Goal: Task Accomplishment & Management: Manage account settings

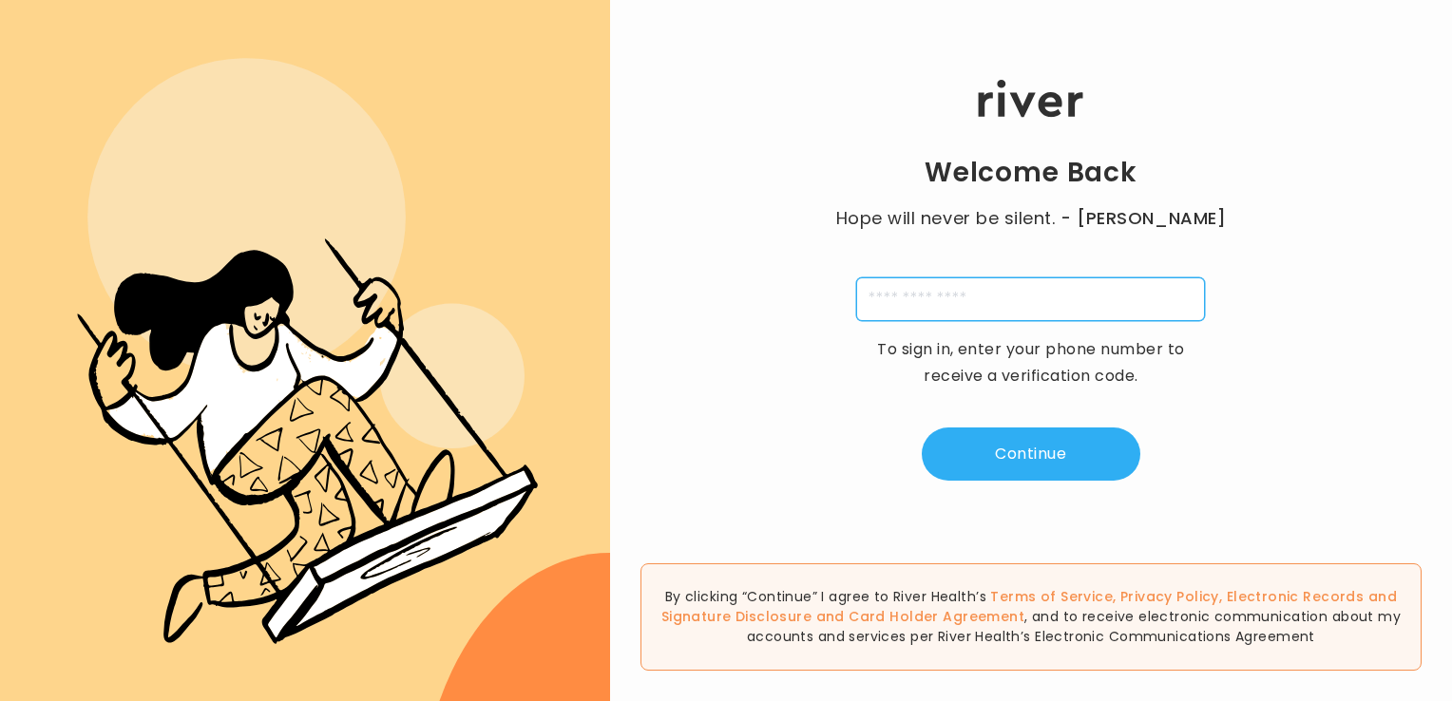
click at [1006, 301] on input "tel" at bounding box center [1030, 299] width 349 height 44
type input "**********"
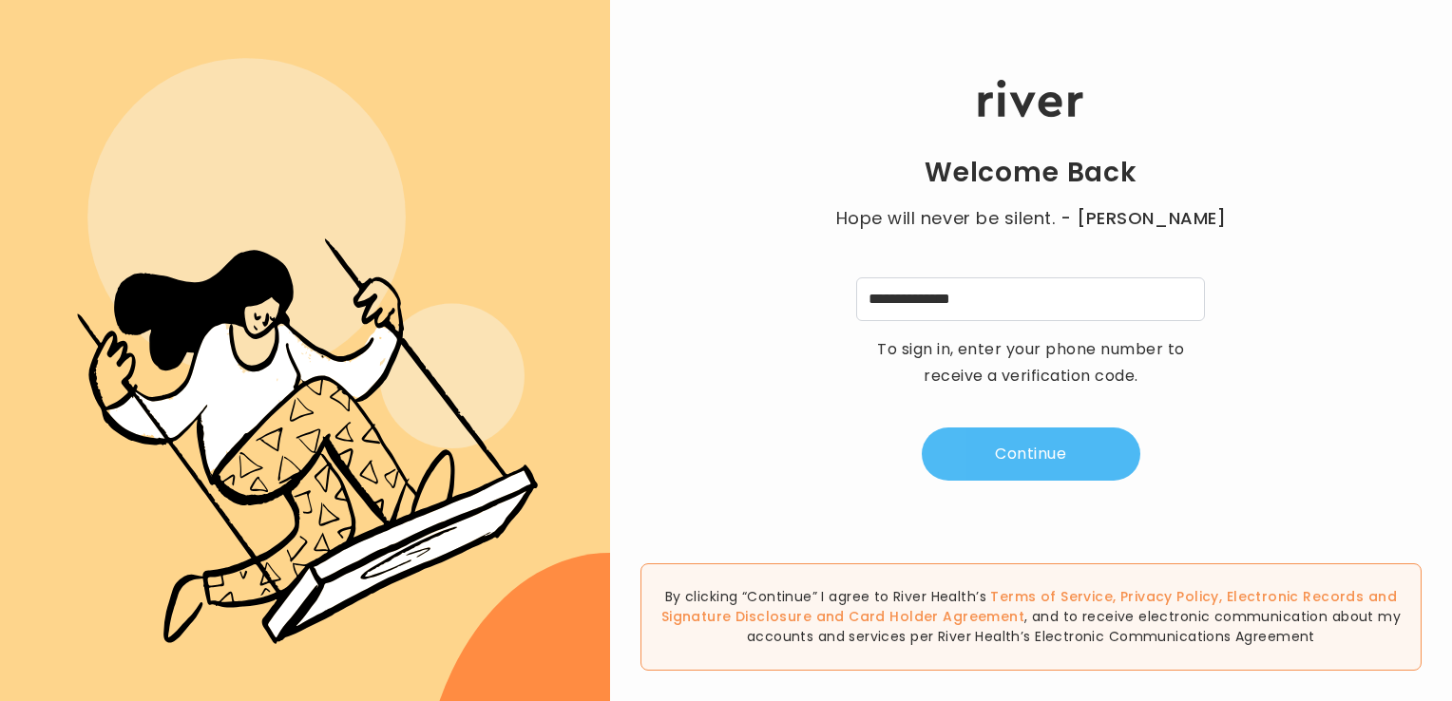
click at [1012, 454] on button "Continue" at bounding box center [1031, 454] width 219 height 53
type input "*"
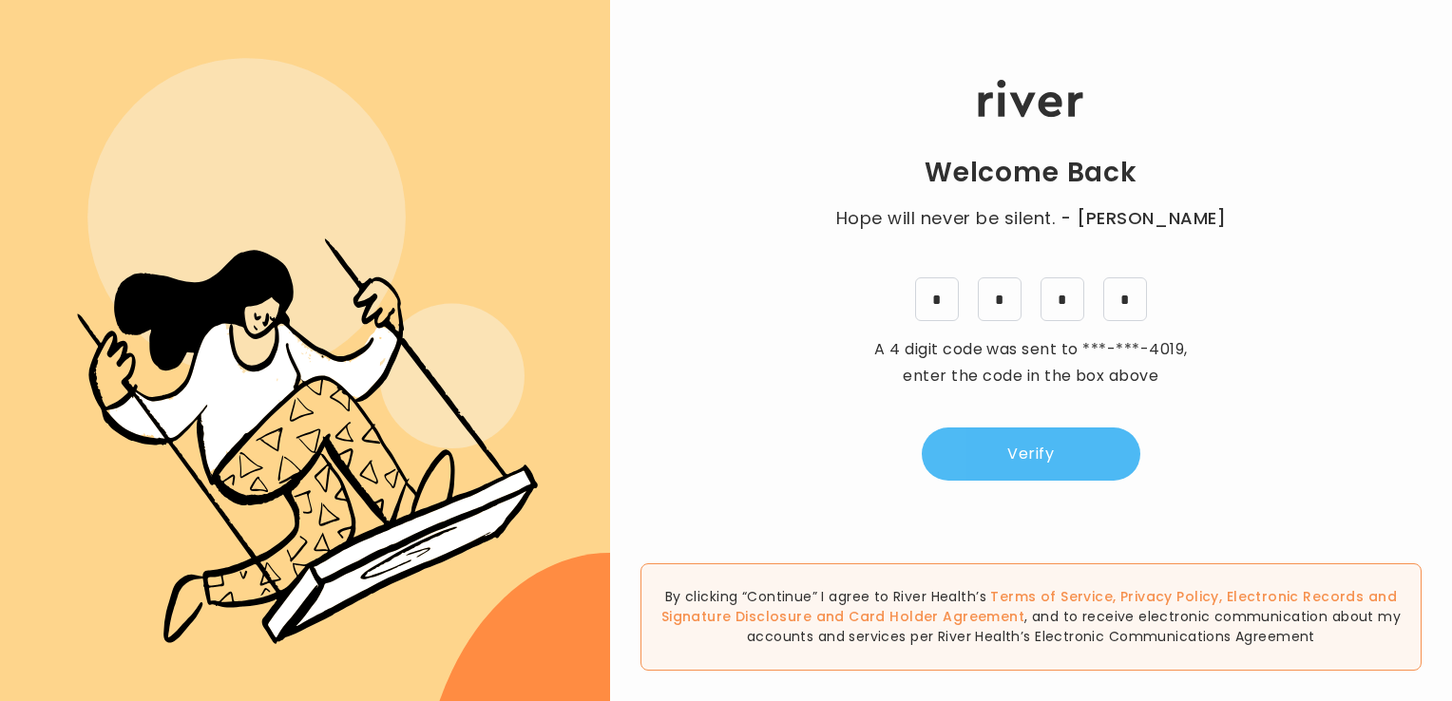
click at [1009, 459] on button "Verify" at bounding box center [1031, 454] width 219 height 53
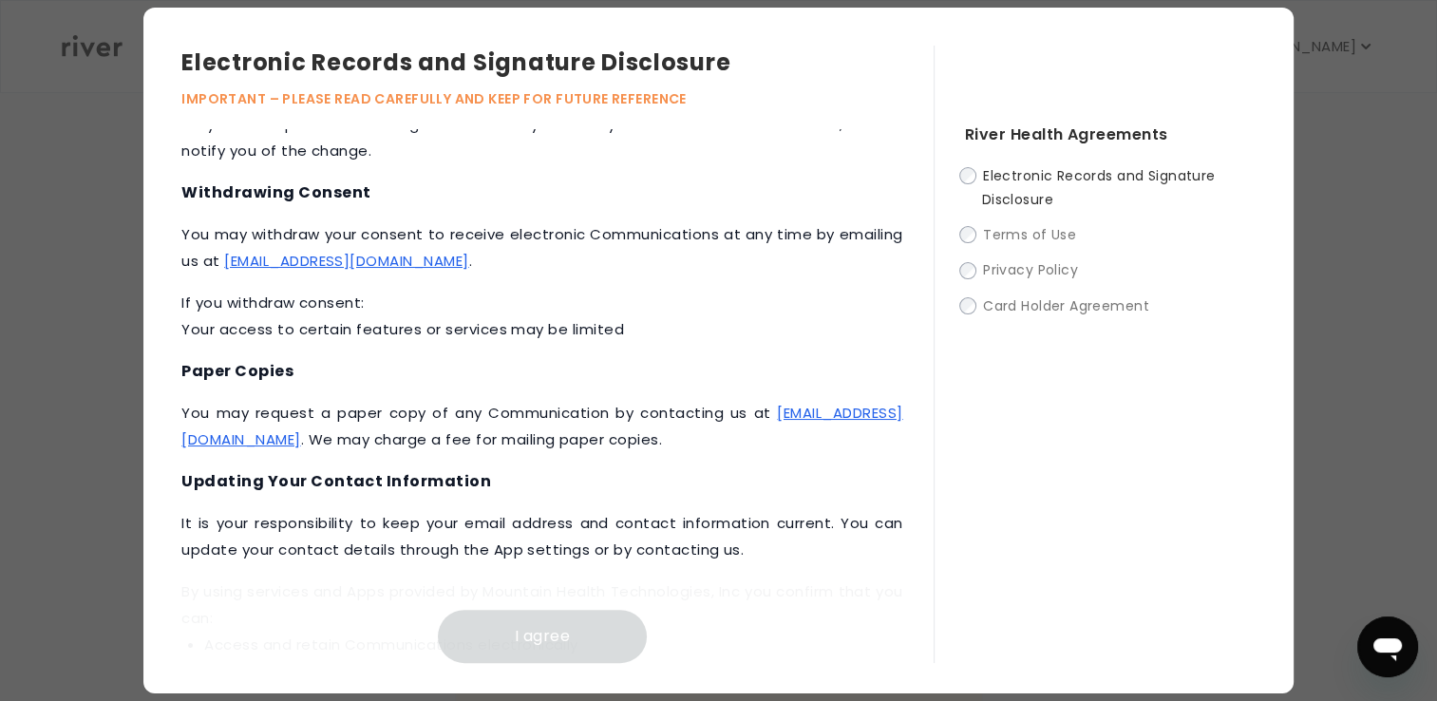
scroll to position [883, 0]
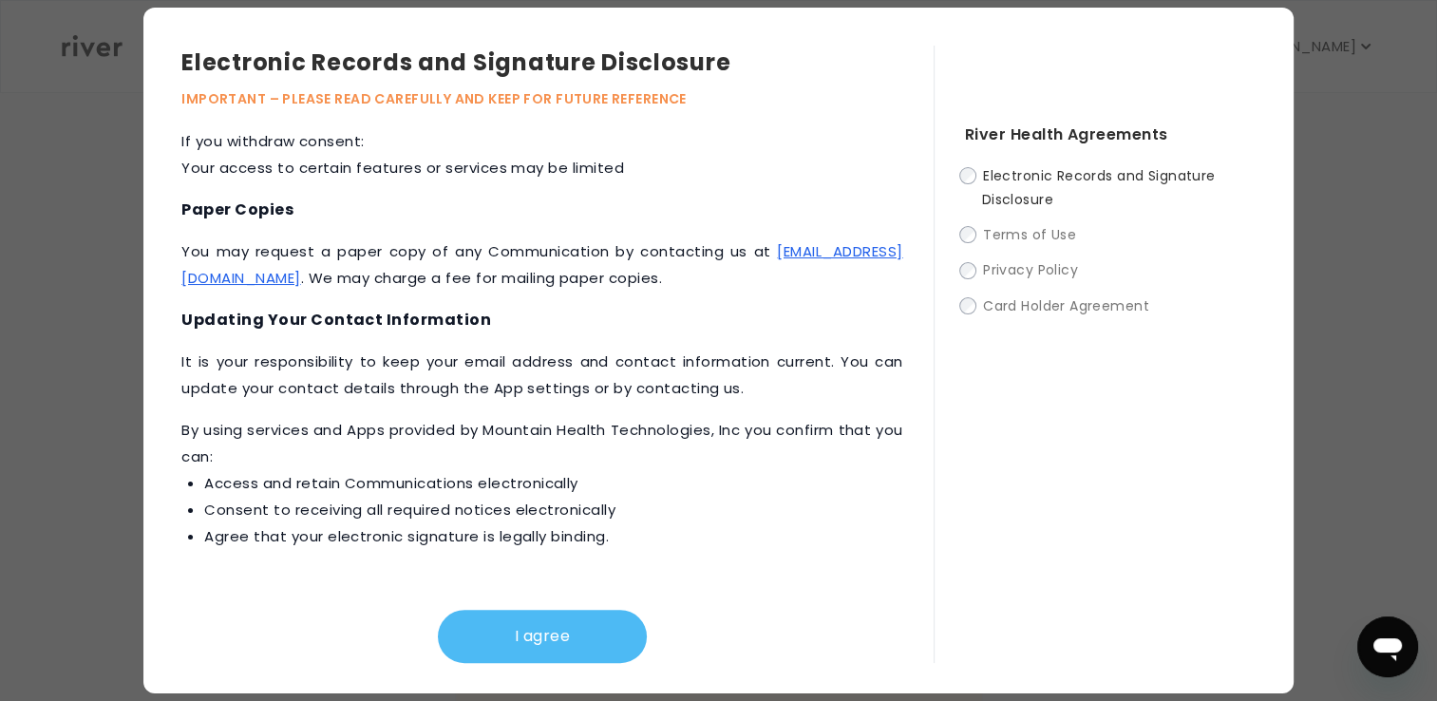
click at [537, 640] on button "I agree" at bounding box center [542, 636] width 209 height 53
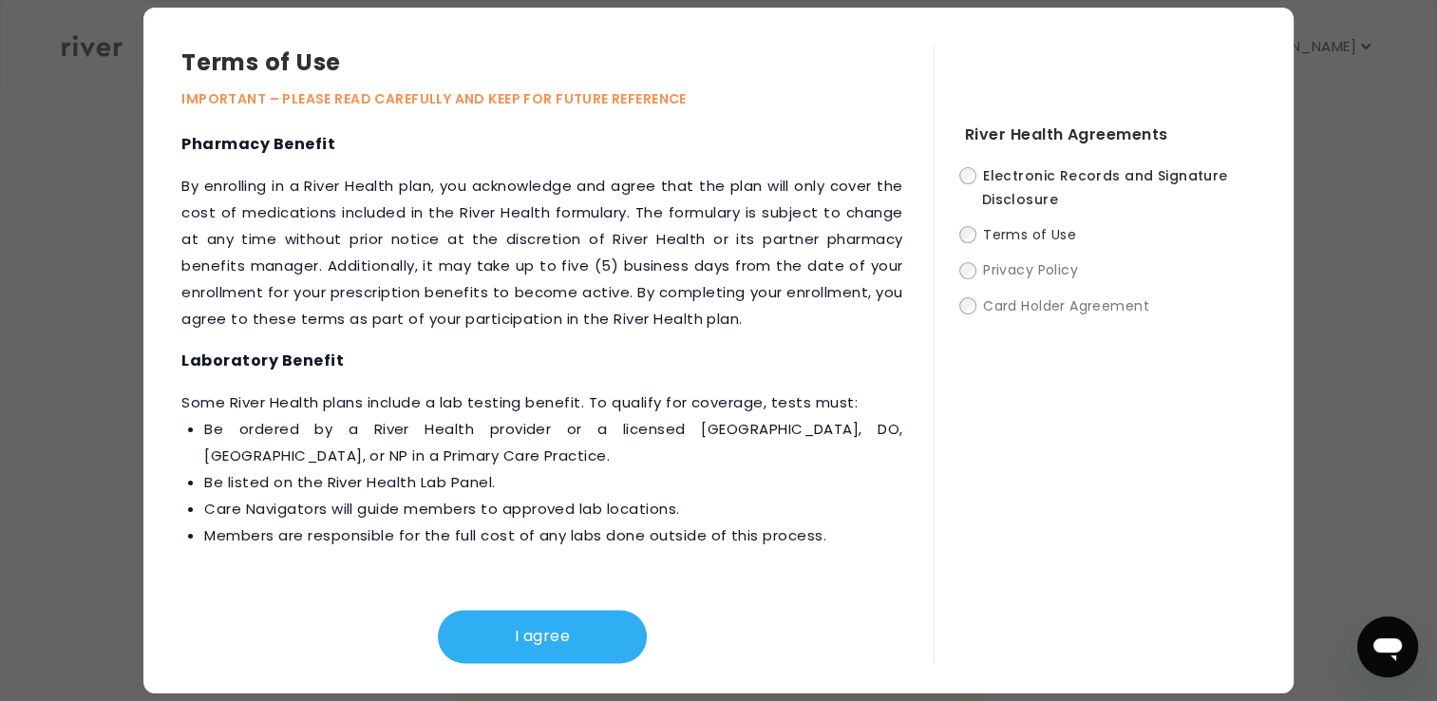
scroll to position [2498, 0]
click at [527, 649] on button "I agree" at bounding box center [542, 636] width 209 height 53
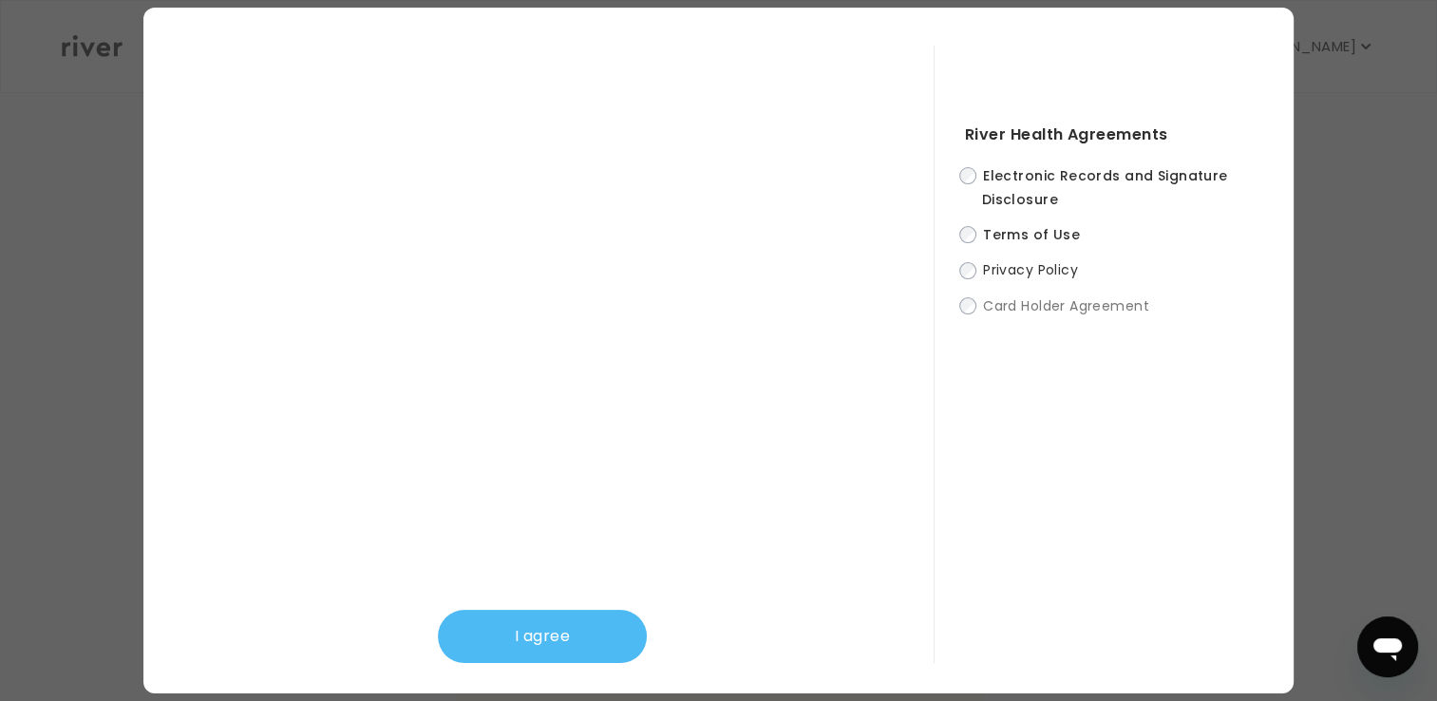
click at [528, 637] on button "I agree" at bounding box center [542, 636] width 209 height 53
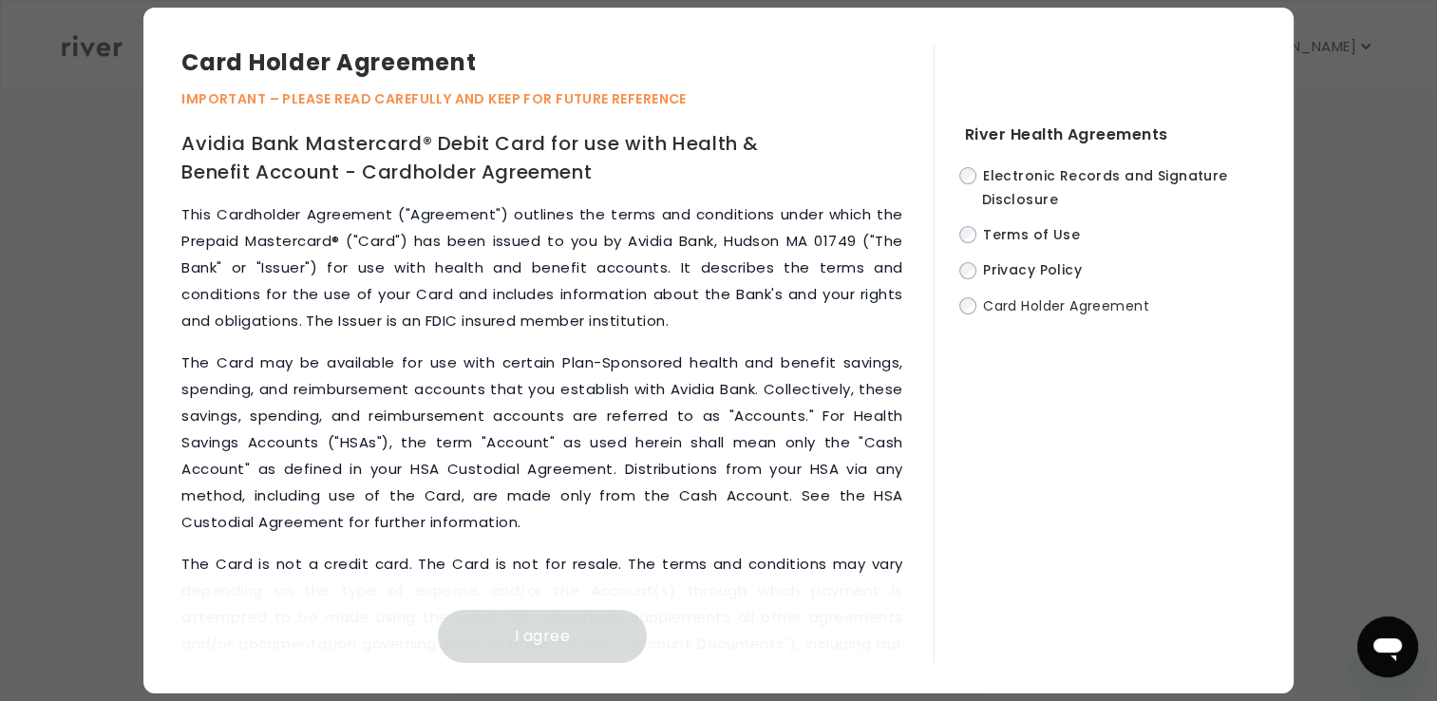
click at [917, 662] on div "This Cardholder Agreement ("Agreement") outlines the terms and conditions under…" at bounding box center [556, 432] width 751 height 462
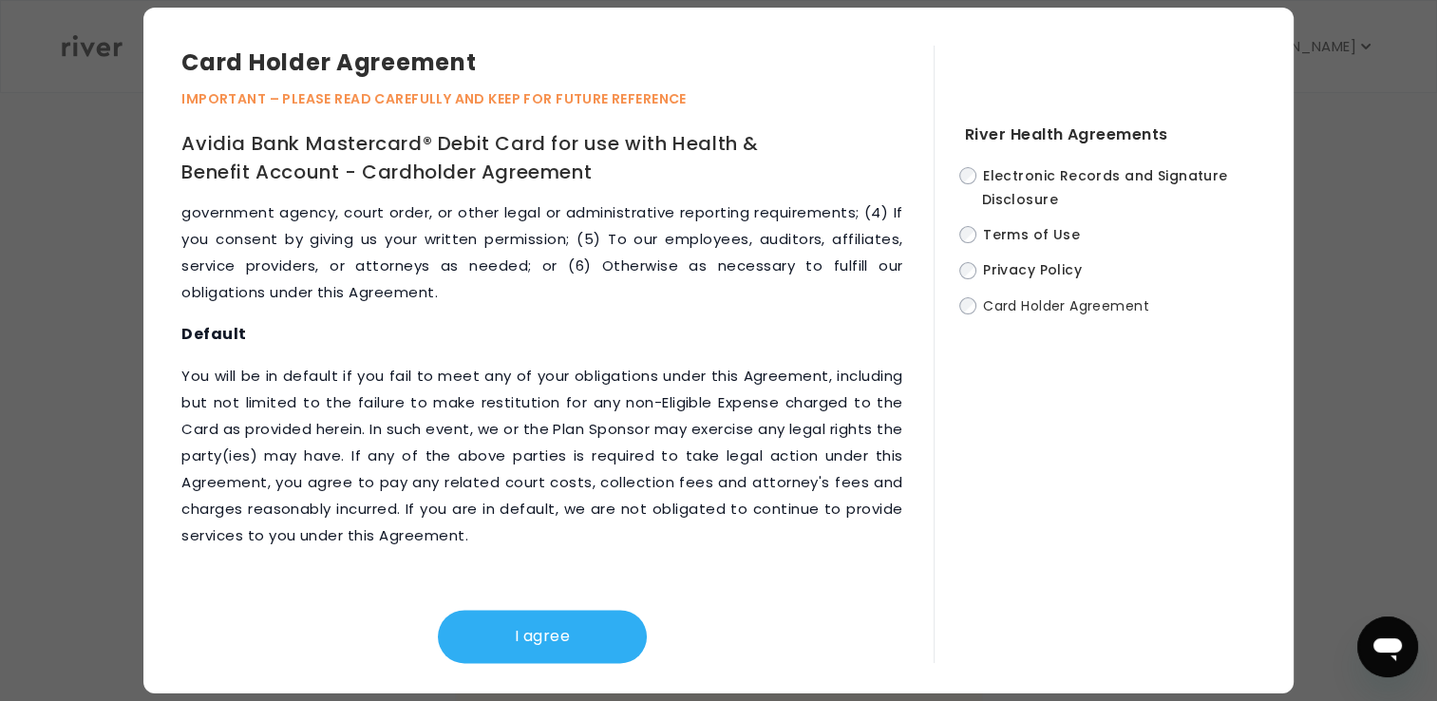
scroll to position [9642, 0]
click at [537, 633] on button "I agree" at bounding box center [542, 636] width 209 height 53
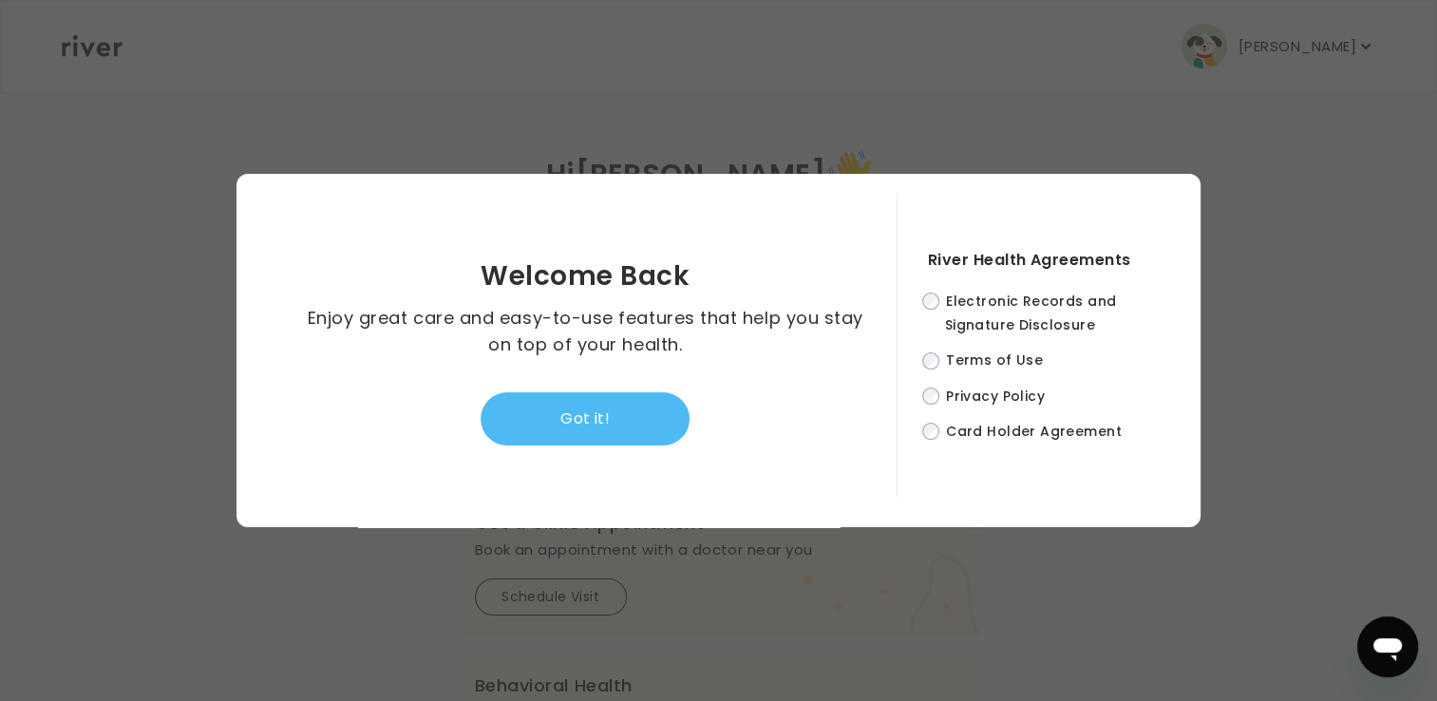
click at [578, 419] on button "Got it!" at bounding box center [585, 418] width 209 height 53
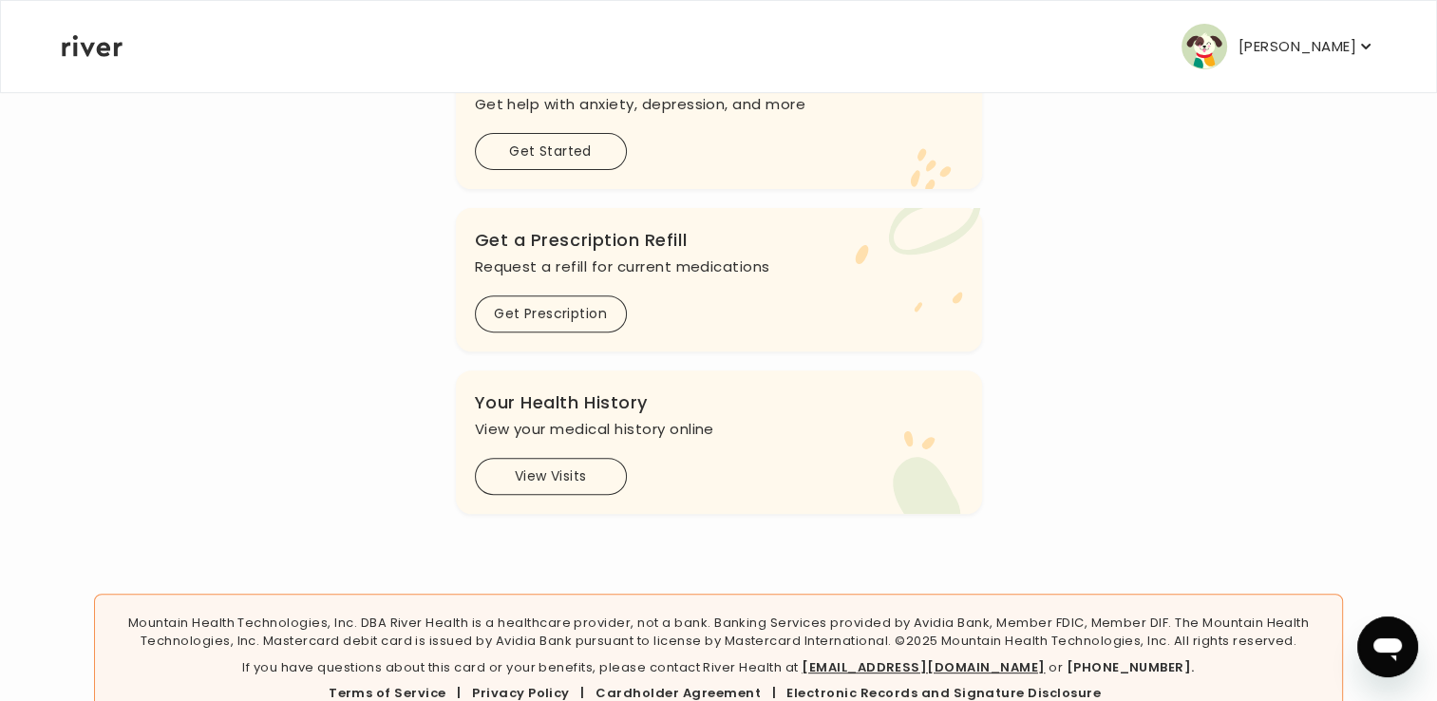
scroll to position [620, 0]
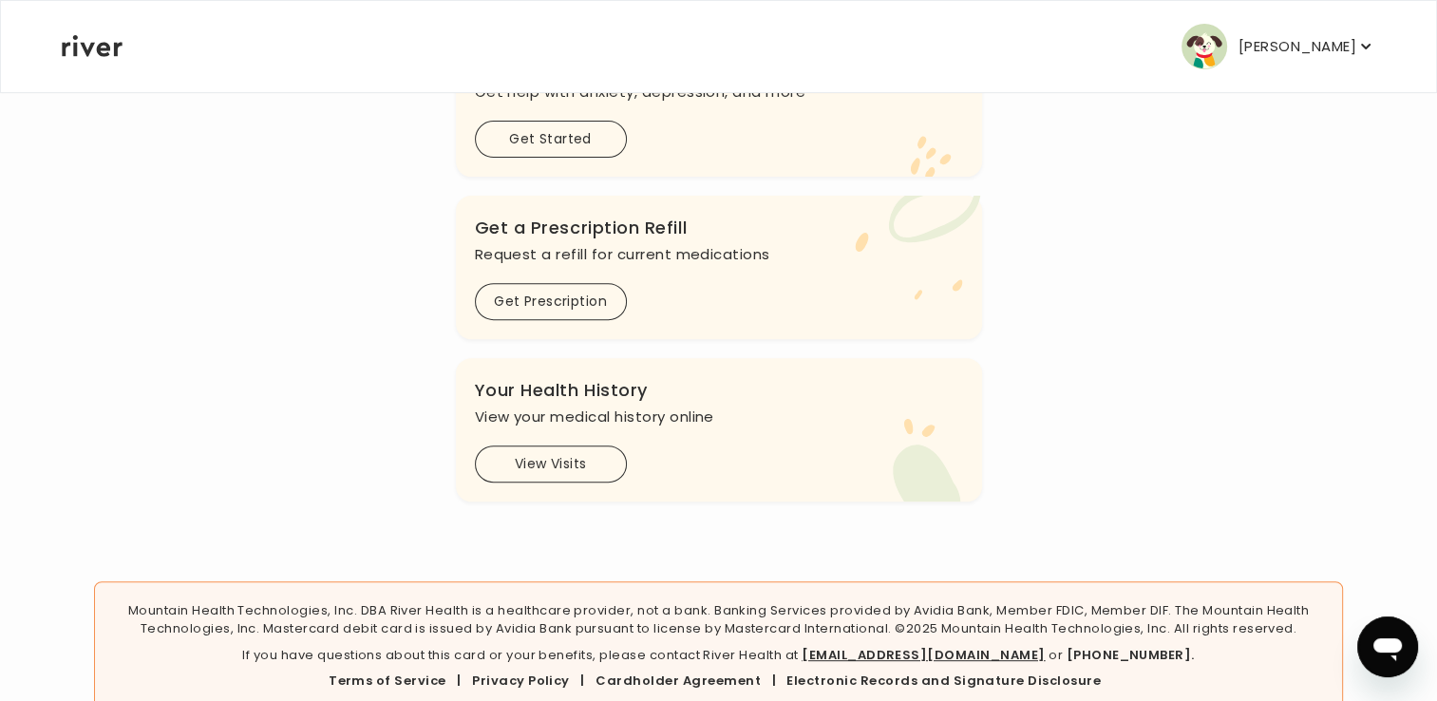
click at [1430, 21] on nav "[PERSON_NAME] Profile Add Family Activate Card Reimbursement Terms of Service P…" at bounding box center [718, 46] width 1435 height 91
click at [578, 461] on button "View Visits" at bounding box center [551, 464] width 152 height 37
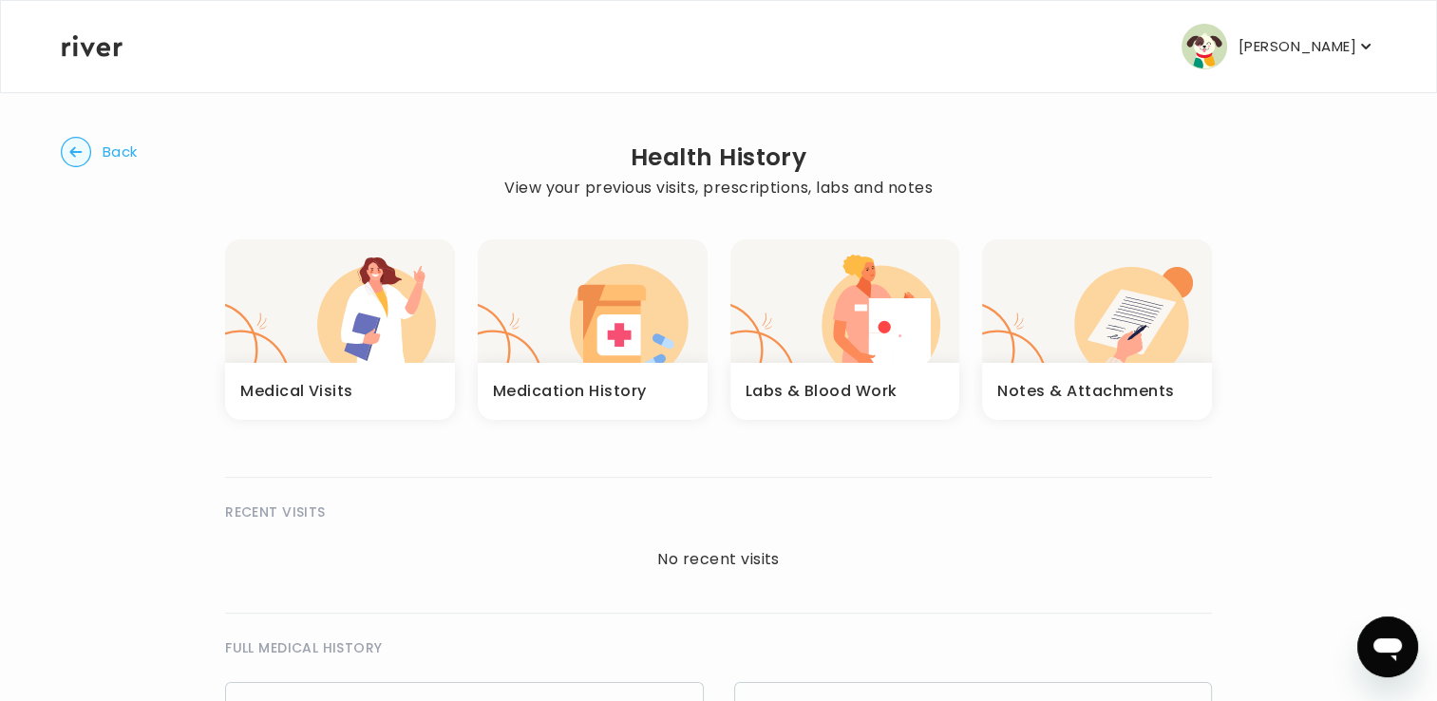
click at [79, 156] on circle "button" at bounding box center [76, 152] width 29 height 29
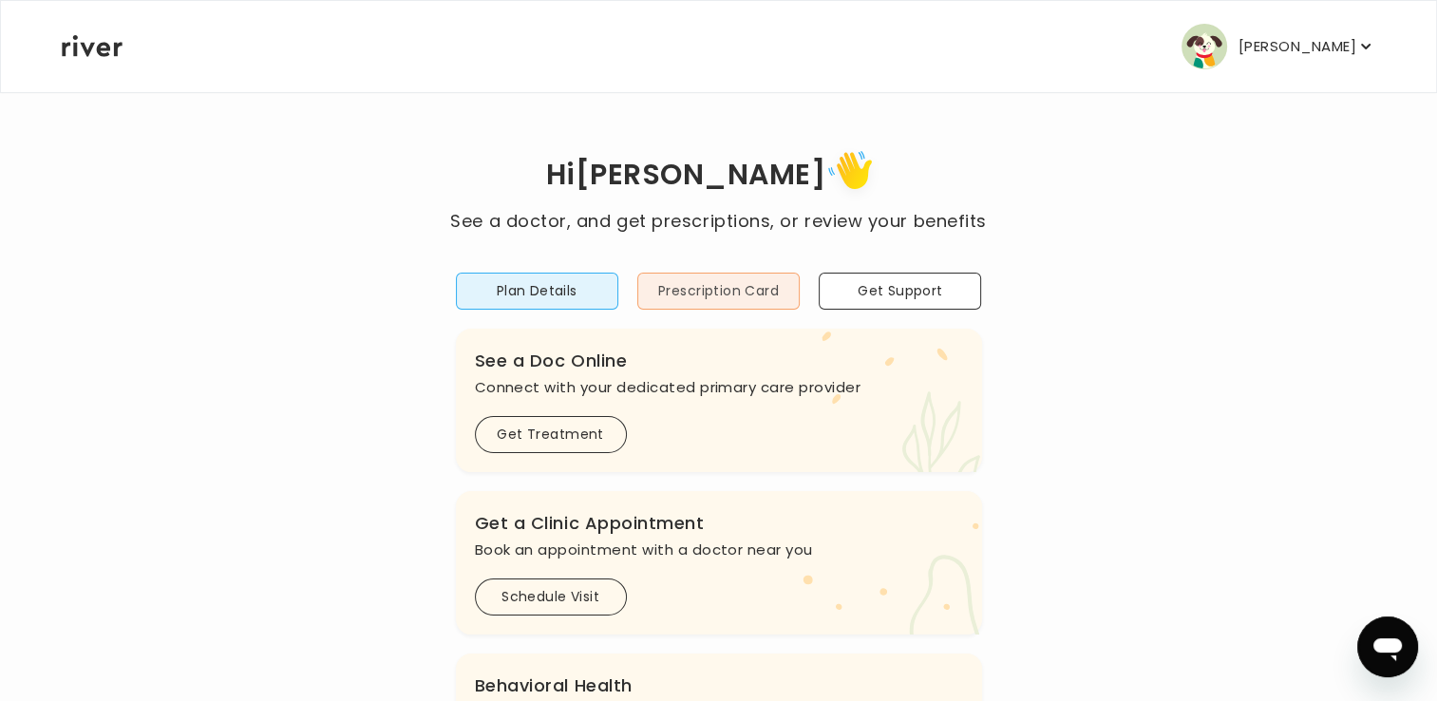
click at [745, 285] on button "Prescription Card" at bounding box center [718, 291] width 162 height 37
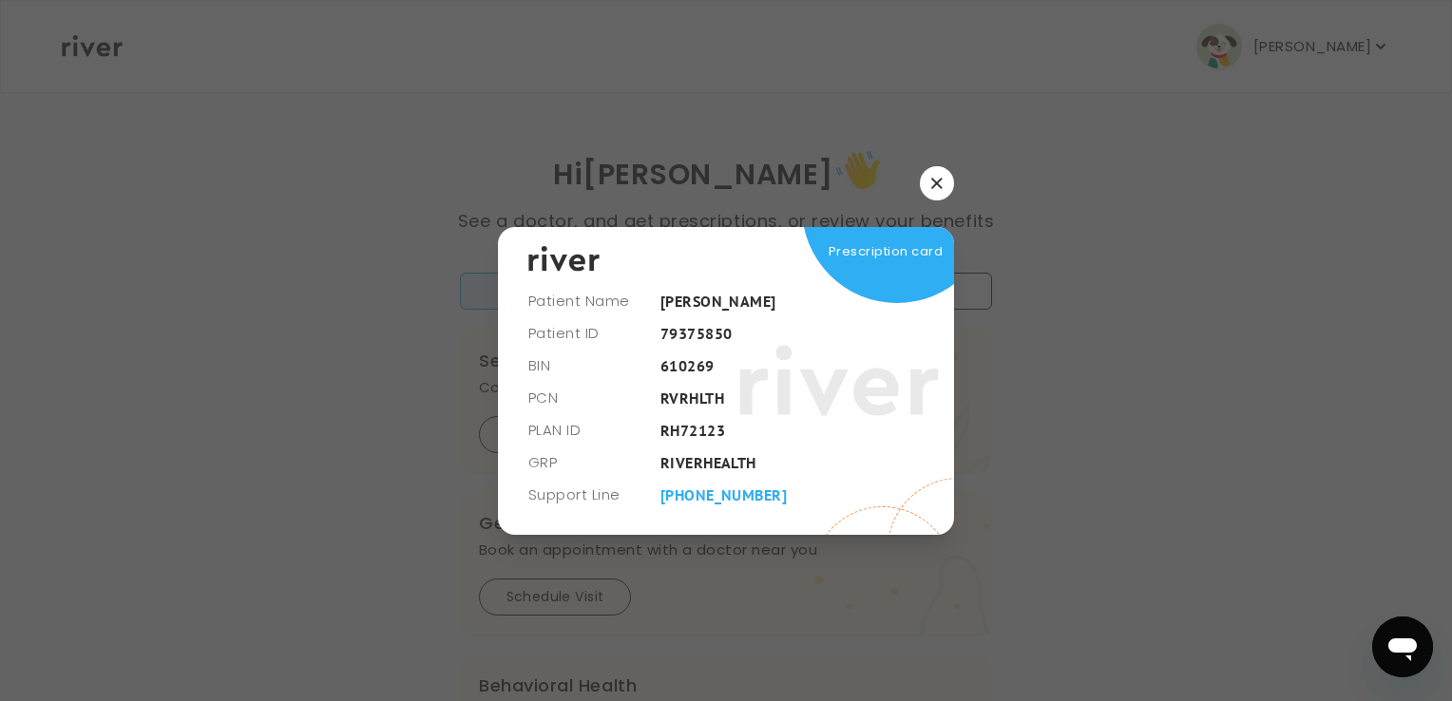
click at [932, 184] on icon "button" at bounding box center [936, 183] width 11 height 11
